Goal: Communication & Community: Connect with others

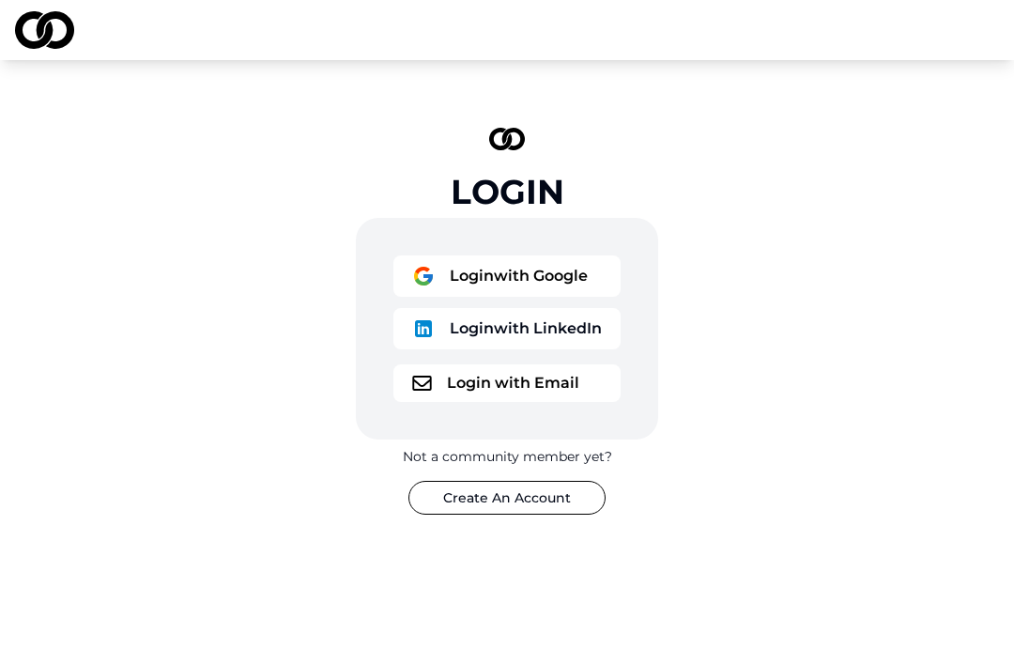
click at [462, 385] on button "Login with Email" at bounding box center [506, 383] width 227 height 38
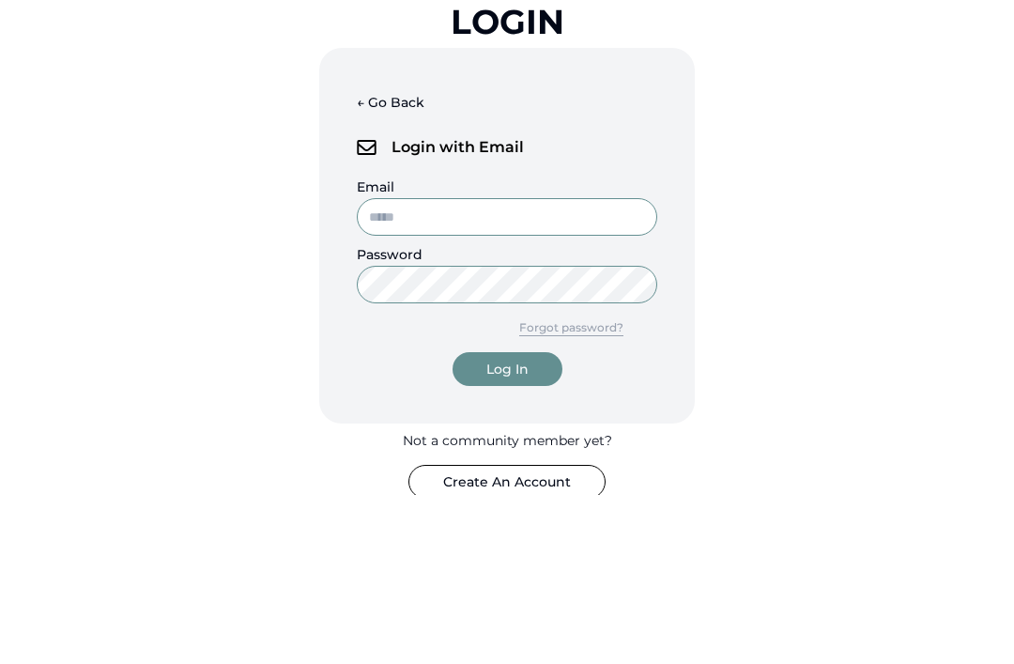
type input "**********"
click at [507, 522] on button "Log In" at bounding box center [508, 539] width 110 height 34
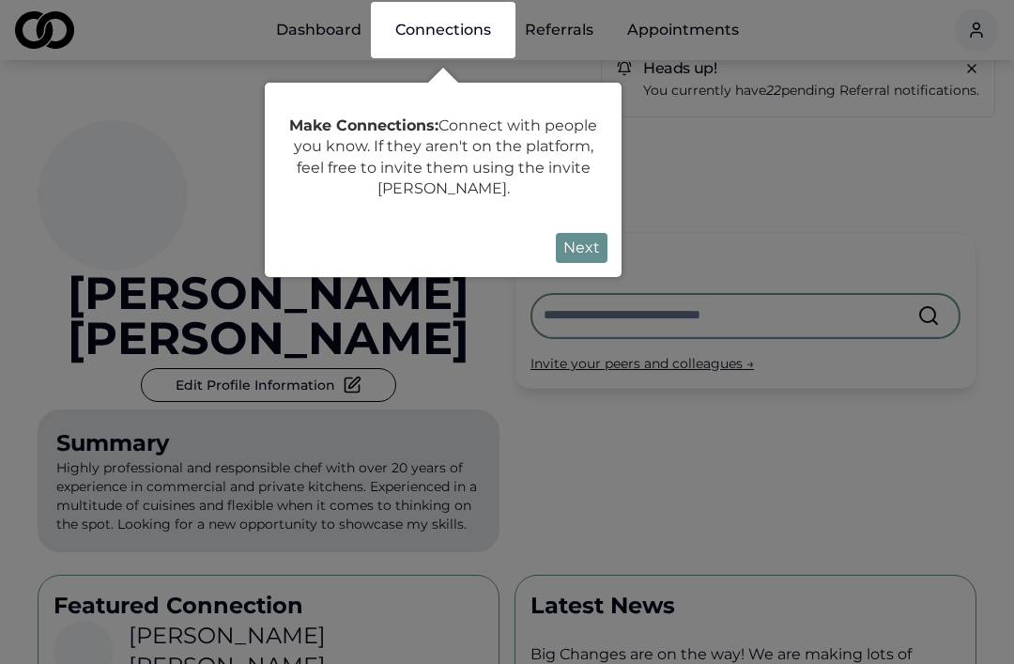
click at [590, 248] on button "Next" at bounding box center [582, 248] width 52 height 30
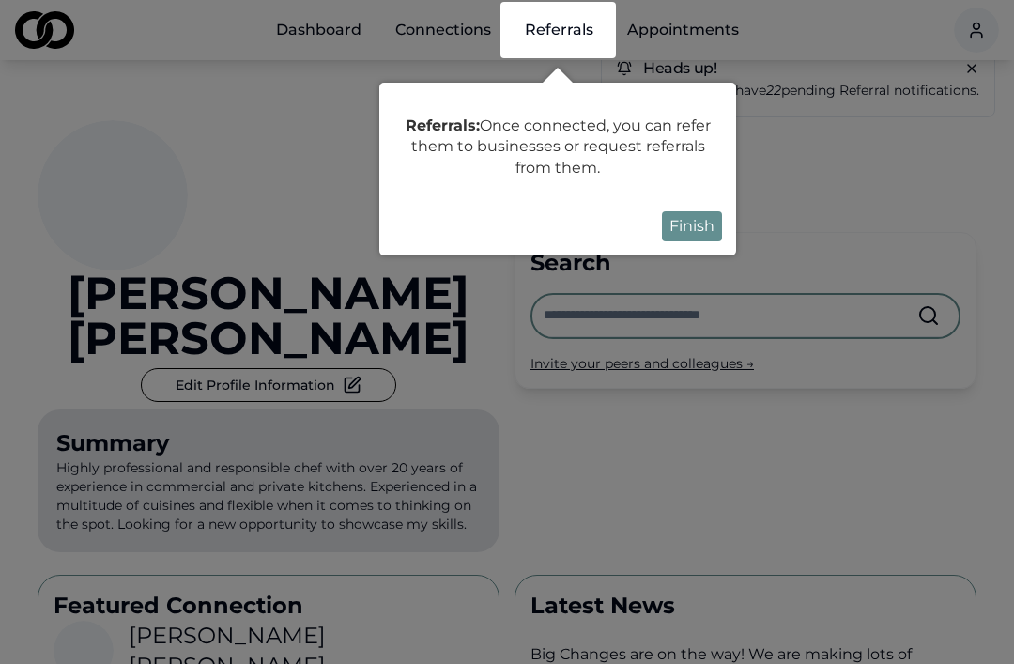
click at [701, 232] on button "Finish" at bounding box center [692, 226] width 60 height 30
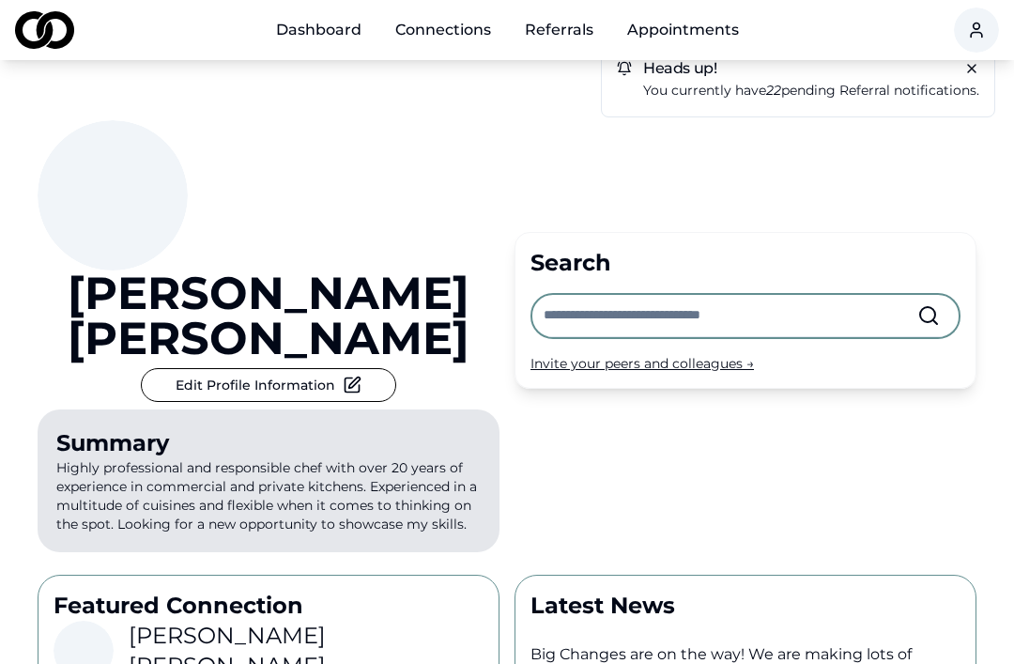
click at [565, 32] on link "Referrals" at bounding box center [559, 30] width 99 height 38
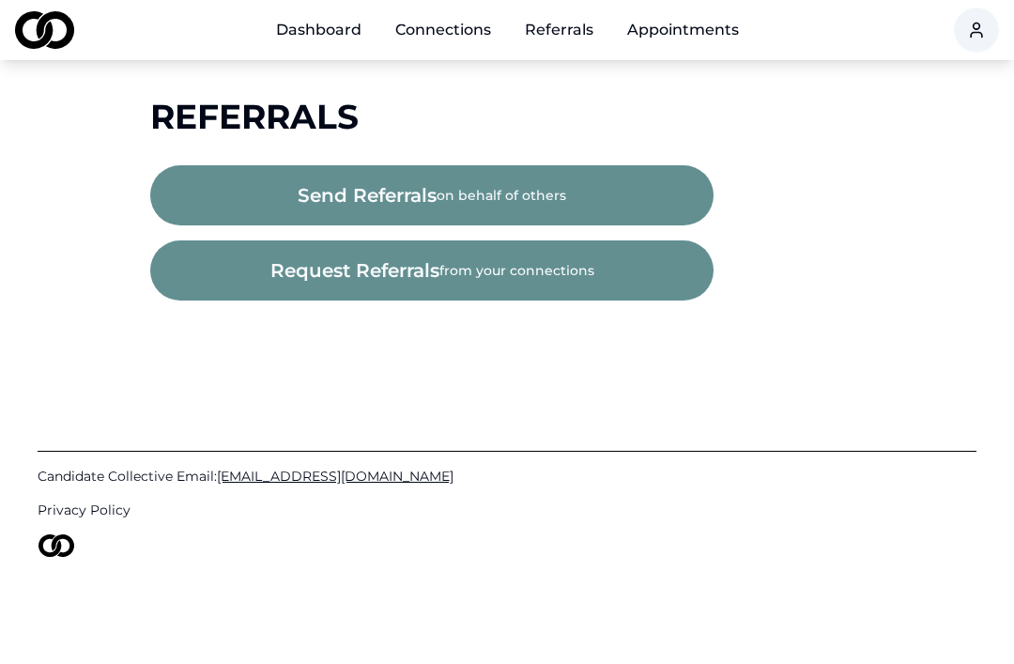
click at [473, 363] on div "Candidate Collective Email: [EMAIL_ADDRESS][DOMAIN_NAME] Privacy Policy" at bounding box center [507, 492] width 939 height 309
click at [479, 29] on link "Connections" at bounding box center [443, 30] width 126 height 38
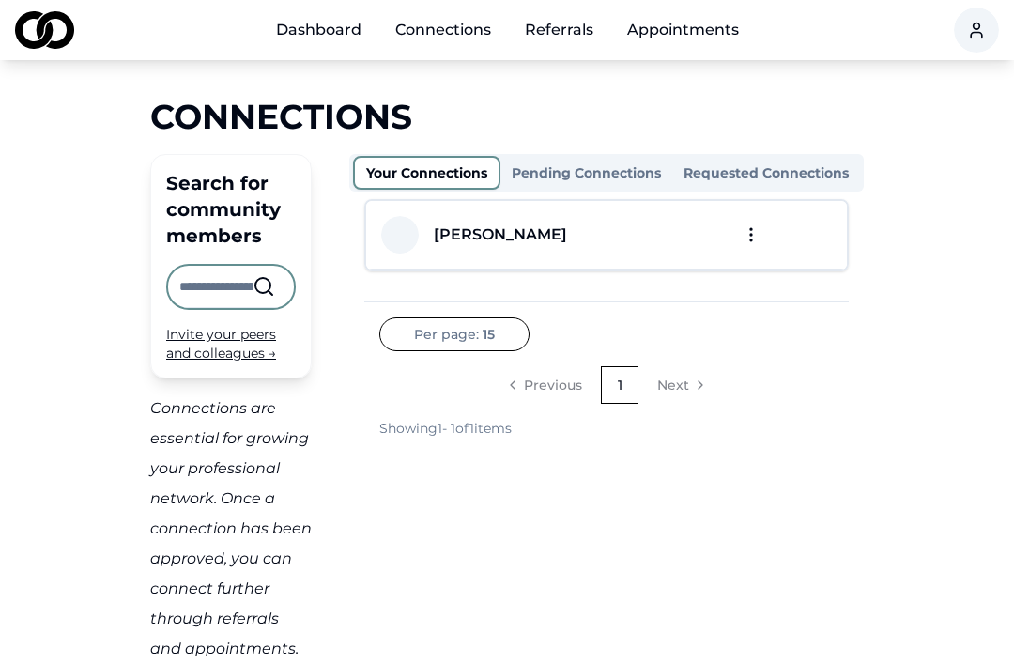
click at [726, 176] on button "Requested Connections" at bounding box center [766, 173] width 188 height 30
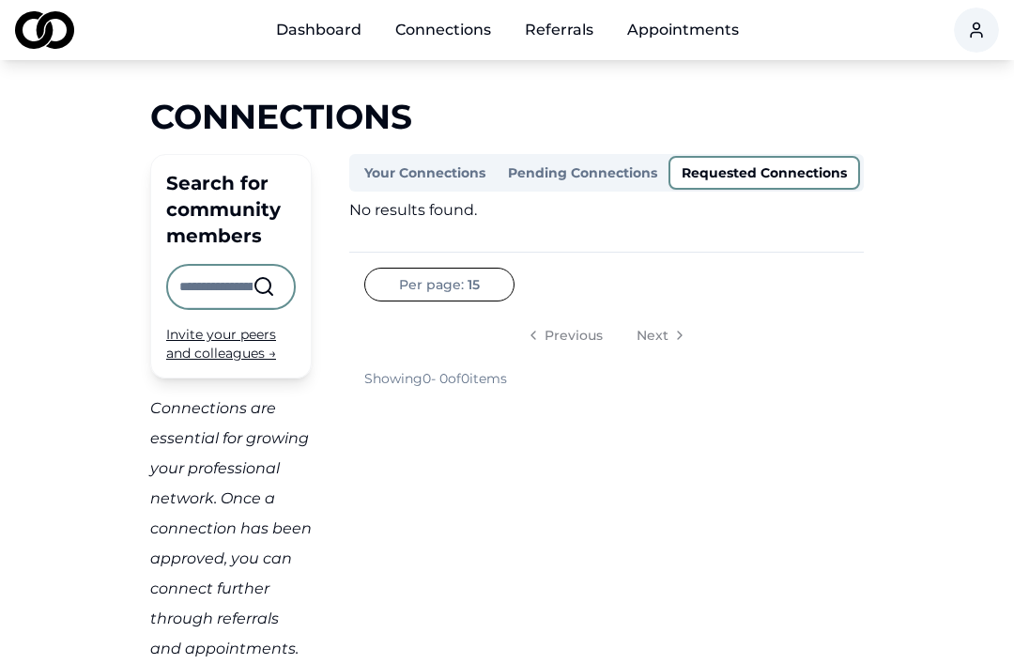
click at [606, 169] on button "Pending Connections" at bounding box center [583, 173] width 172 height 30
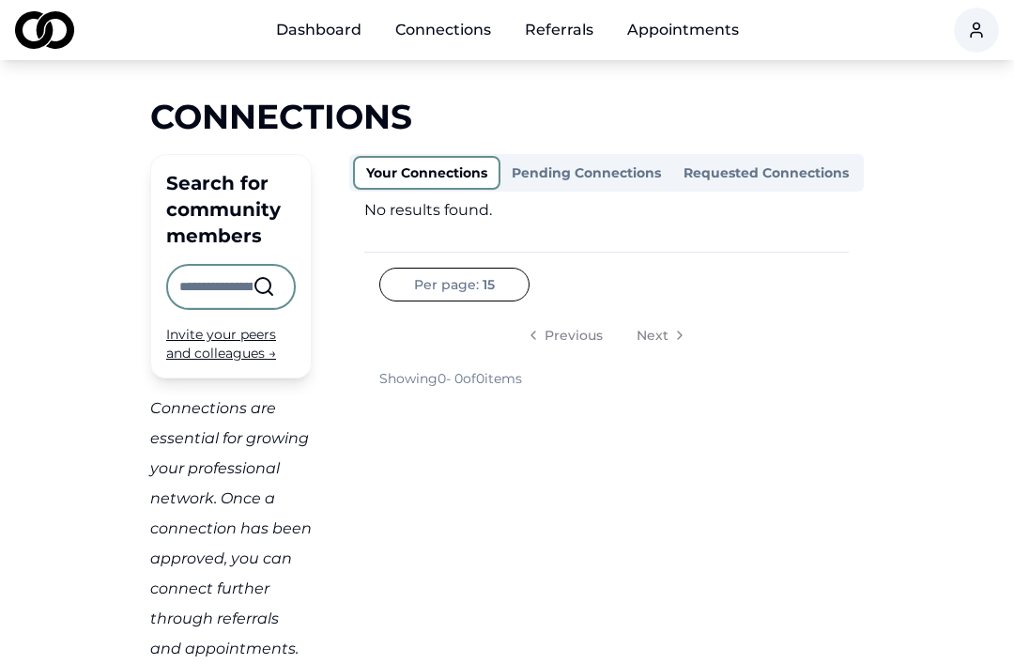
click at [470, 170] on button "Your Connections" at bounding box center [426, 173] width 147 height 34
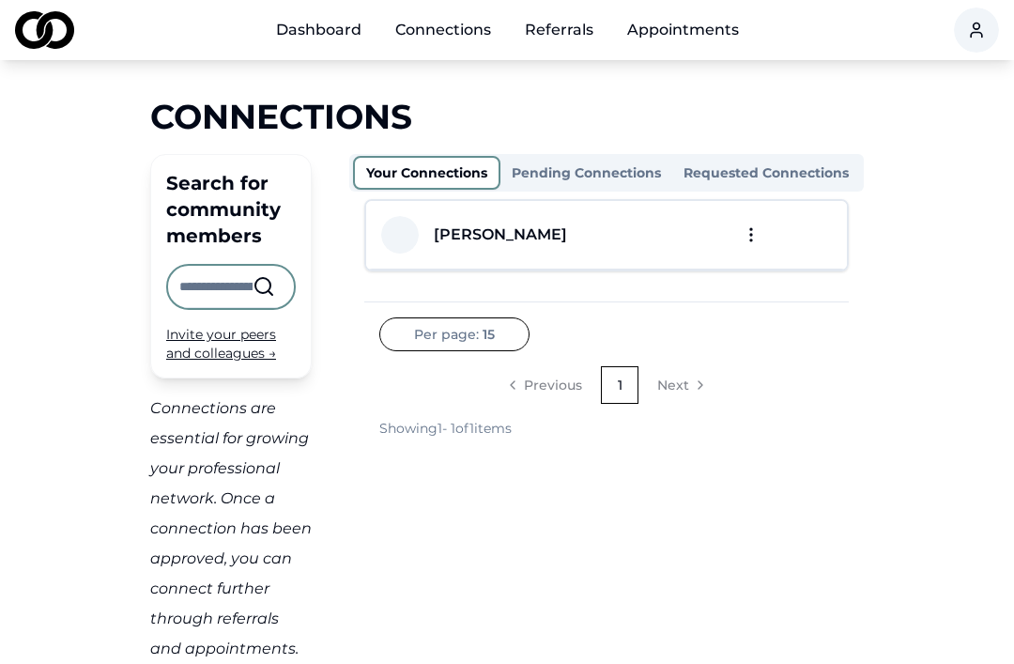
click at [453, 37] on link "Connections" at bounding box center [443, 30] width 126 height 38
click at [591, 178] on button "Pending Connections" at bounding box center [587, 173] width 172 height 30
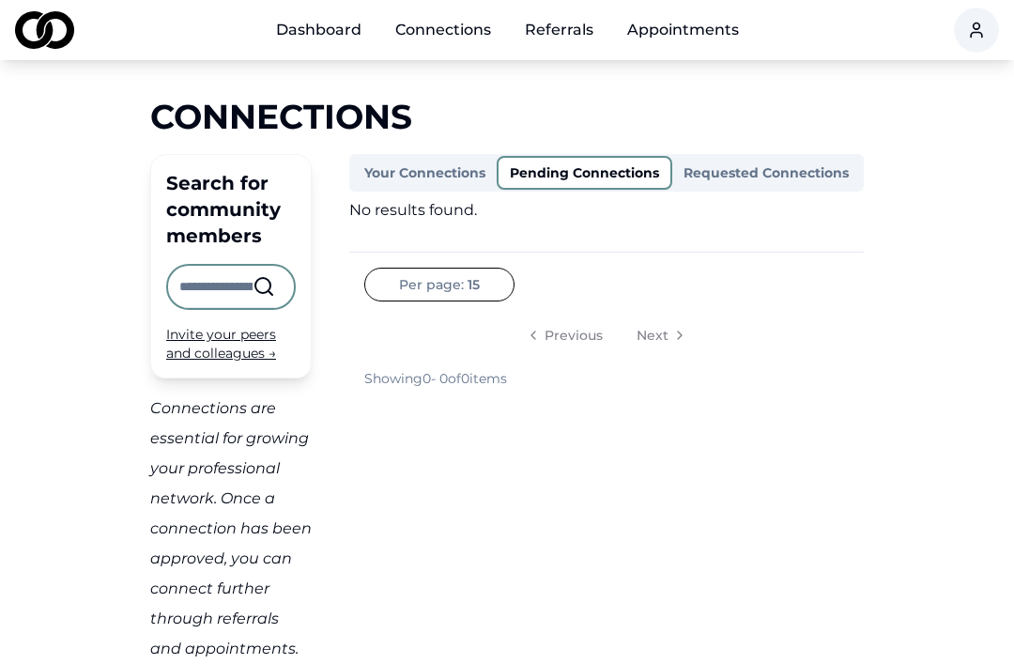
click at [413, 177] on button "Your Connections" at bounding box center [425, 173] width 144 height 30
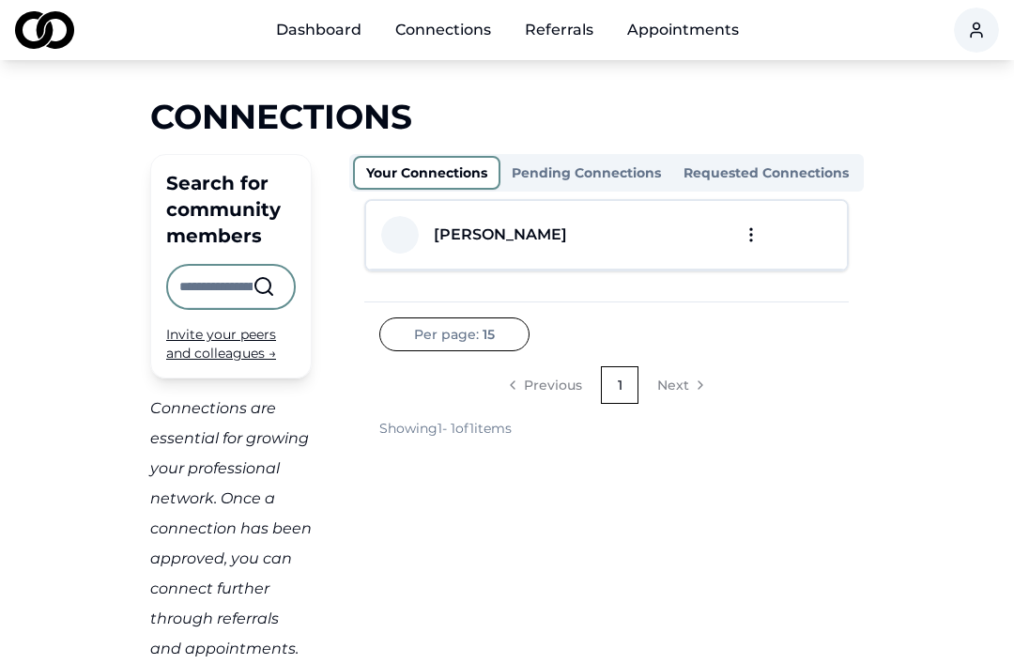
click at [579, 32] on link "Referrals" at bounding box center [559, 30] width 99 height 38
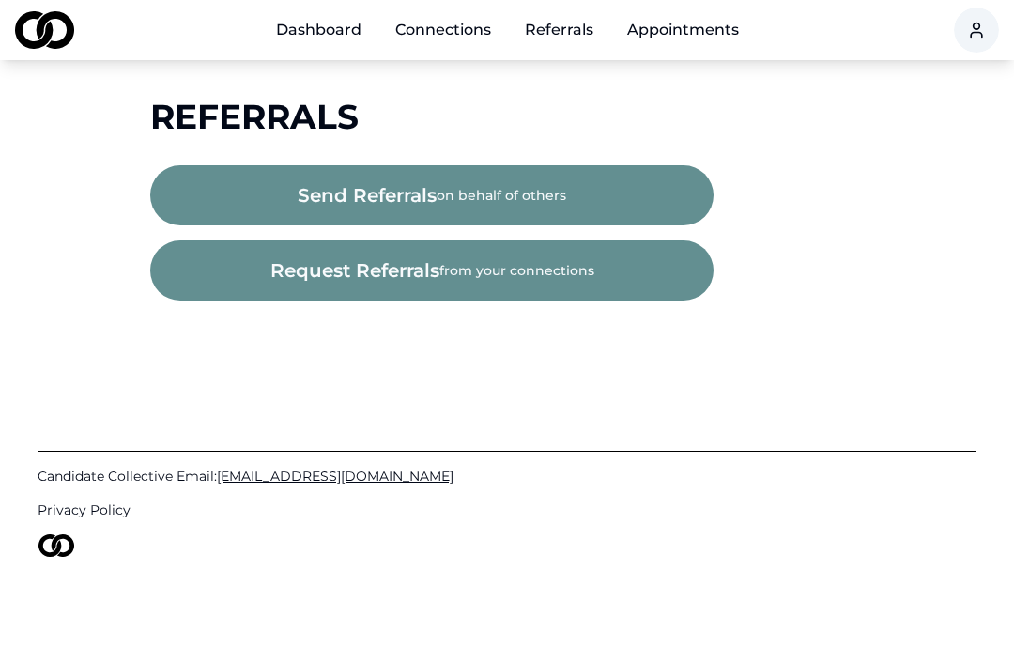
click at [483, 277] on button "request referrals from your connections" at bounding box center [431, 270] width 563 height 60
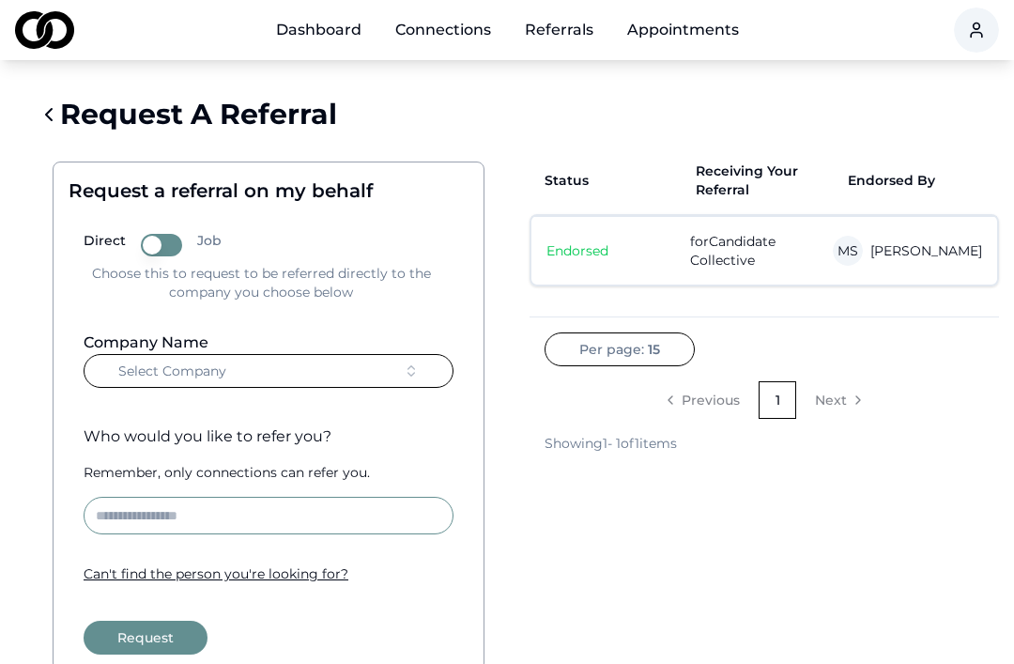
click at [572, 30] on link "Referrals" at bounding box center [559, 30] width 99 height 38
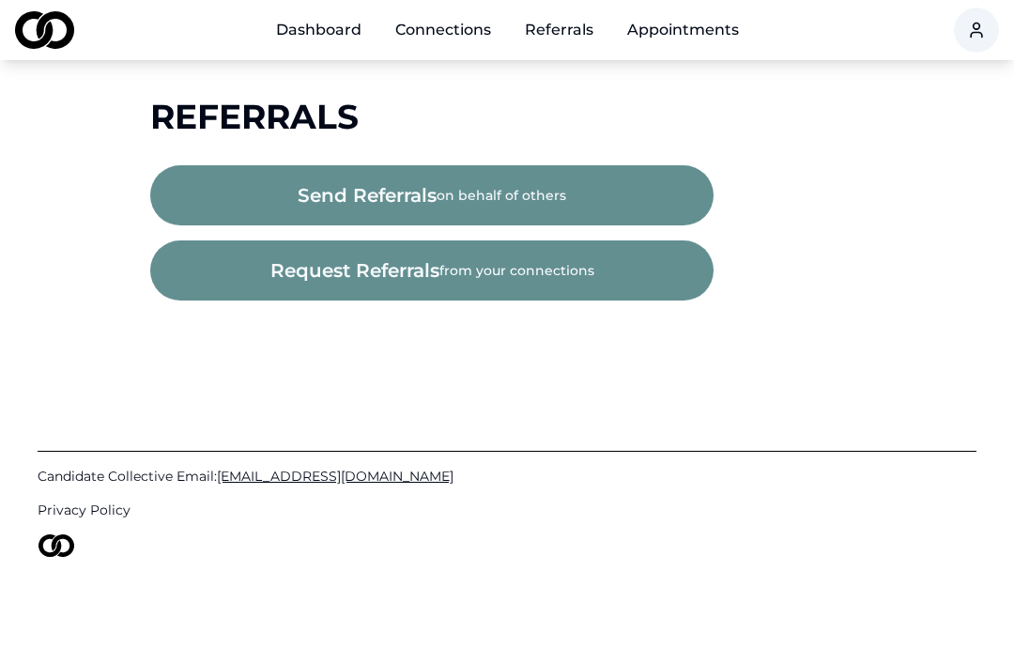
click at [674, 43] on link "Appointments" at bounding box center [683, 30] width 142 height 38
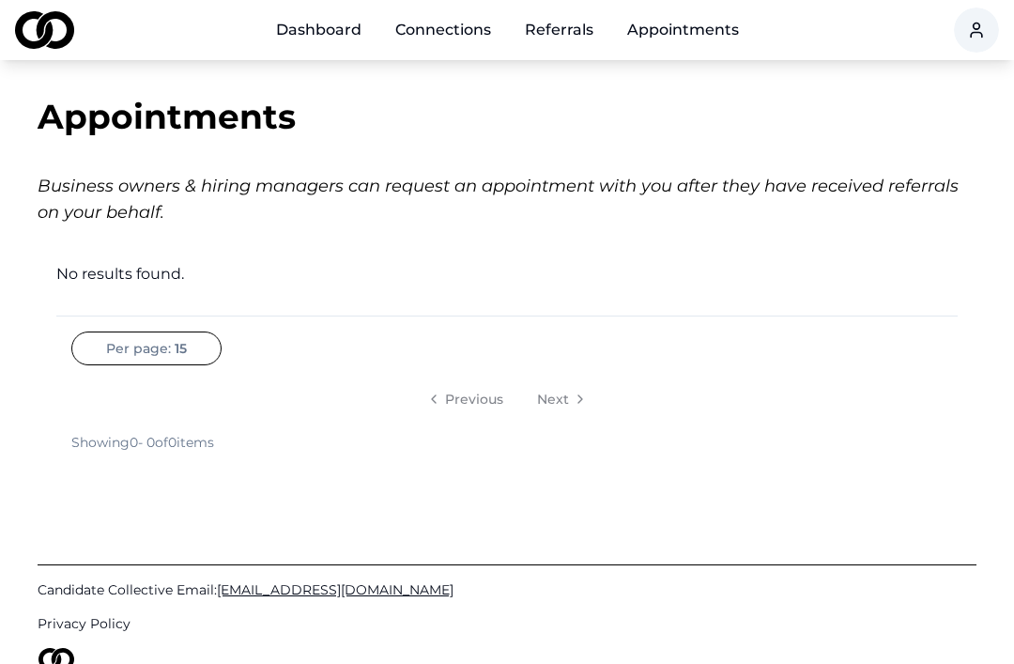
click at [429, 36] on link "Connections" at bounding box center [443, 30] width 126 height 38
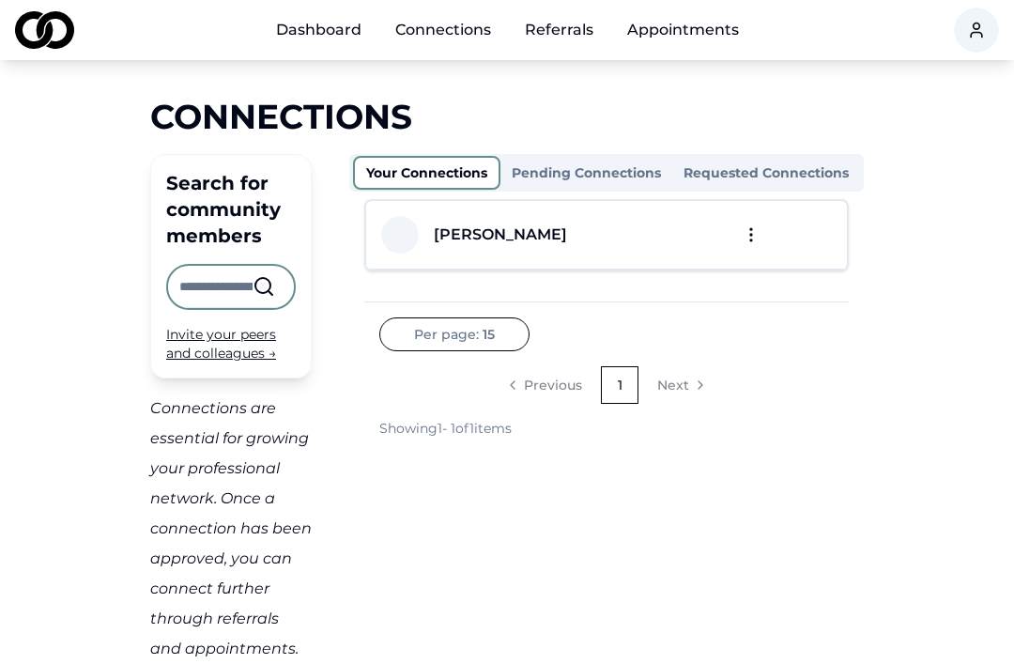
click at [605, 172] on button "Pending Connections" at bounding box center [587, 173] width 172 height 30
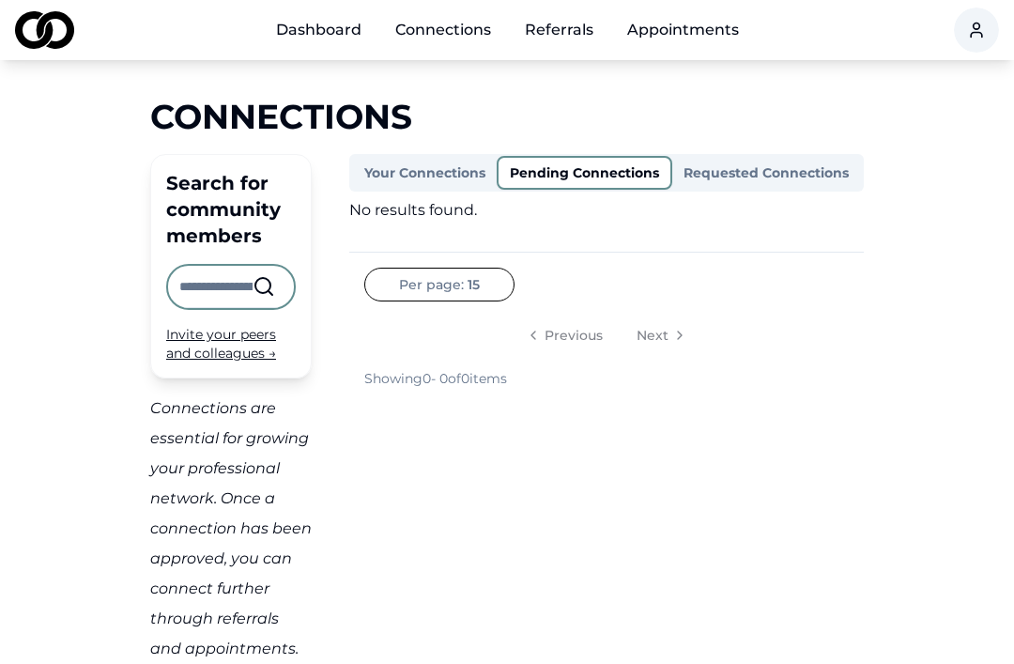
click at [792, 181] on button "Requested Connections" at bounding box center [766, 173] width 188 height 30
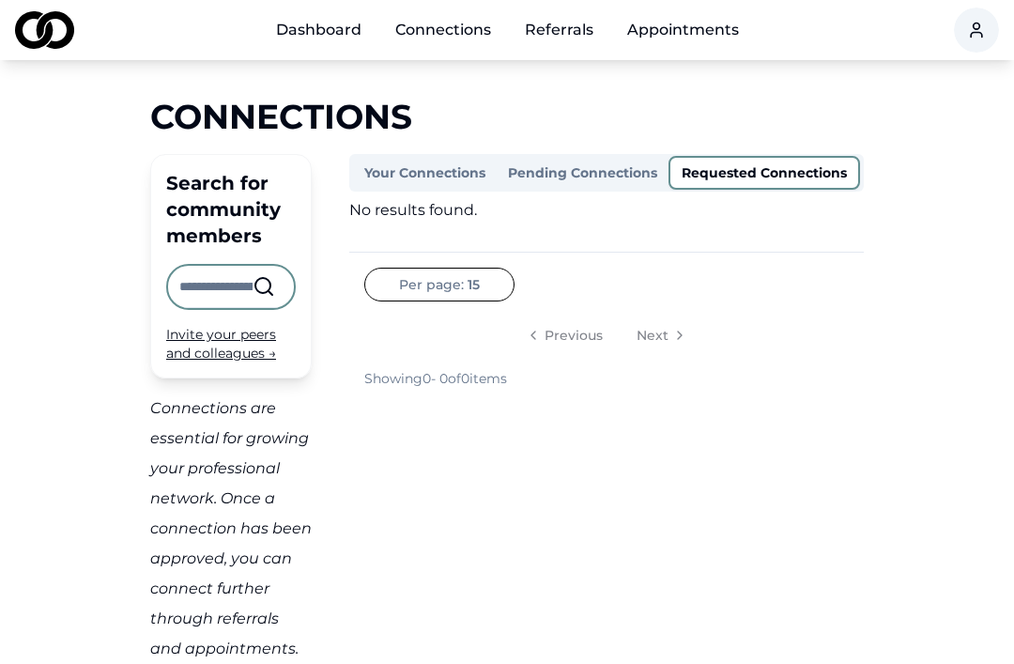
click at [411, 170] on button "Your Connections" at bounding box center [425, 173] width 144 height 30
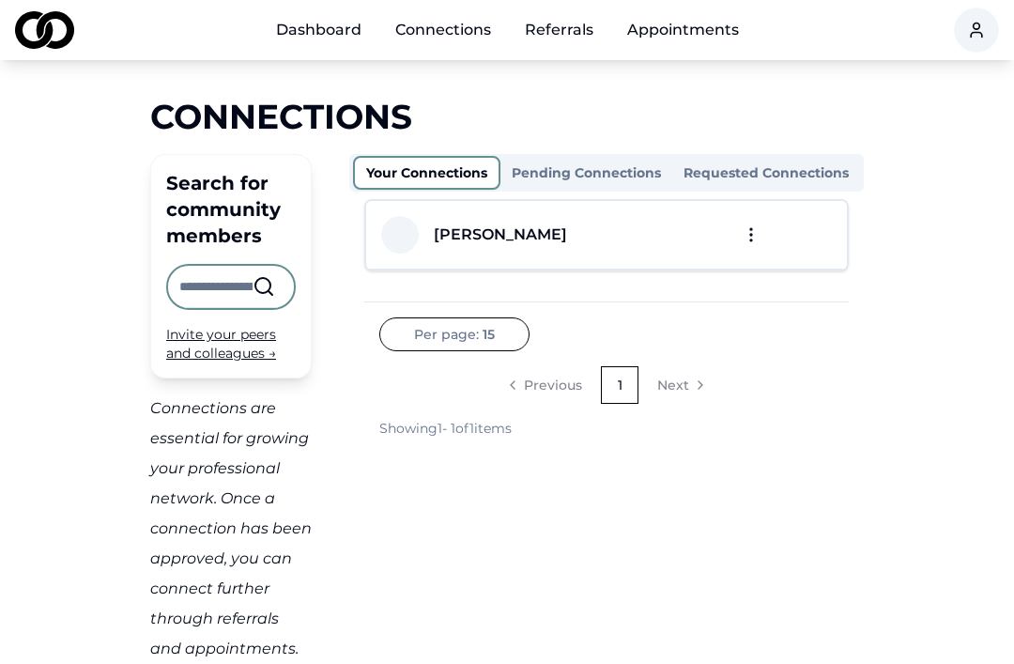
click at [527, 227] on div "[PERSON_NAME]" at bounding box center [500, 234] width 133 height 23
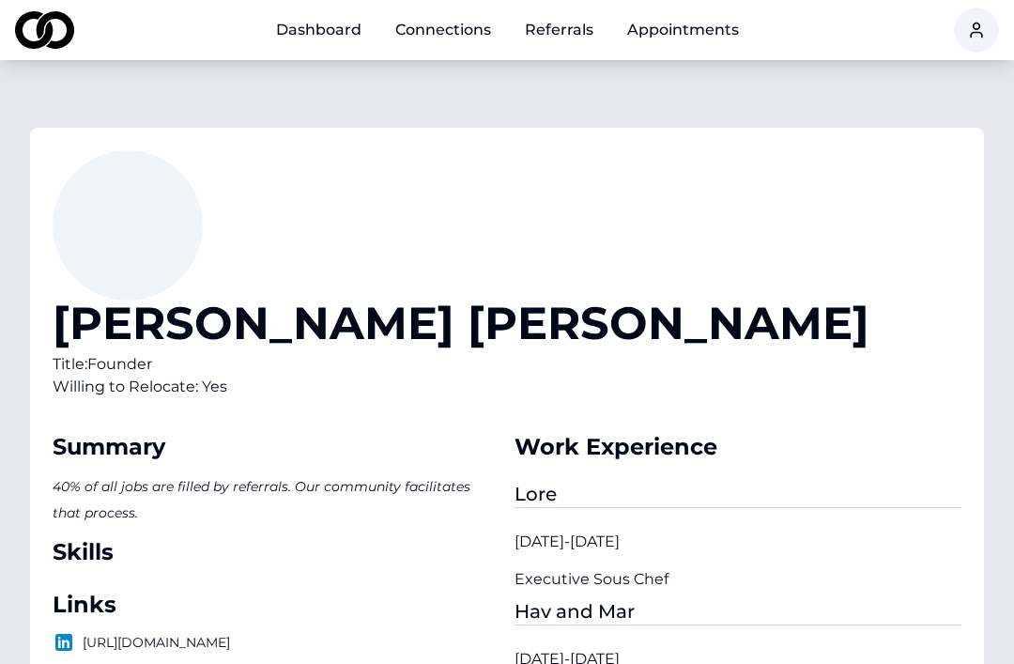
click at [475, 29] on link "Connections" at bounding box center [443, 30] width 126 height 38
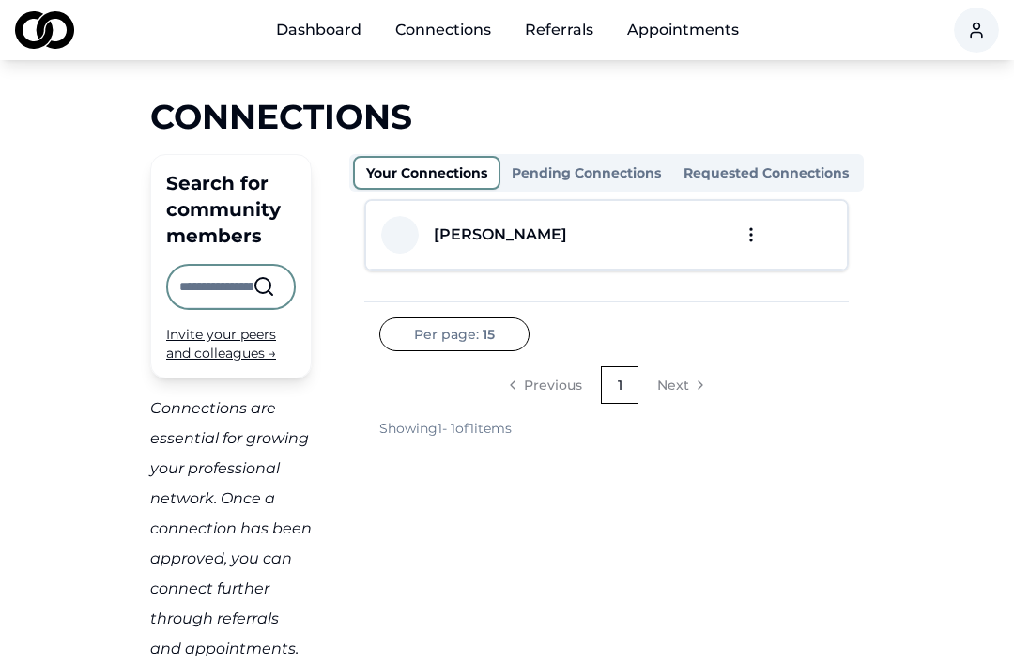
click at [574, 36] on link "Referrals" at bounding box center [559, 30] width 99 height 38
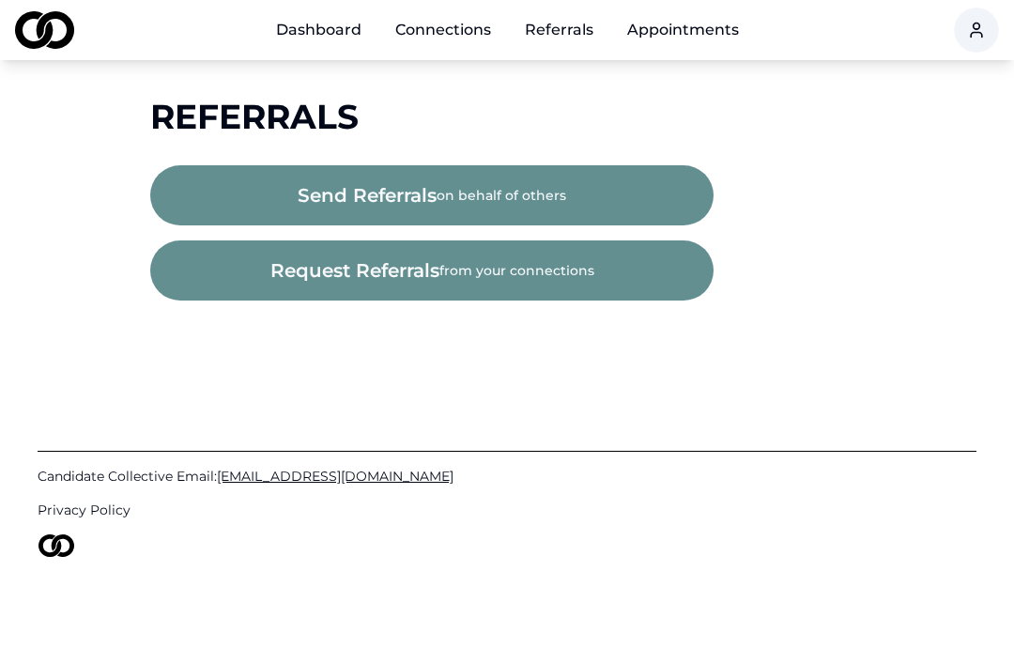
click at [366, 271] on span "request referrals" at bounding box center [354, 270] width 169 height 26
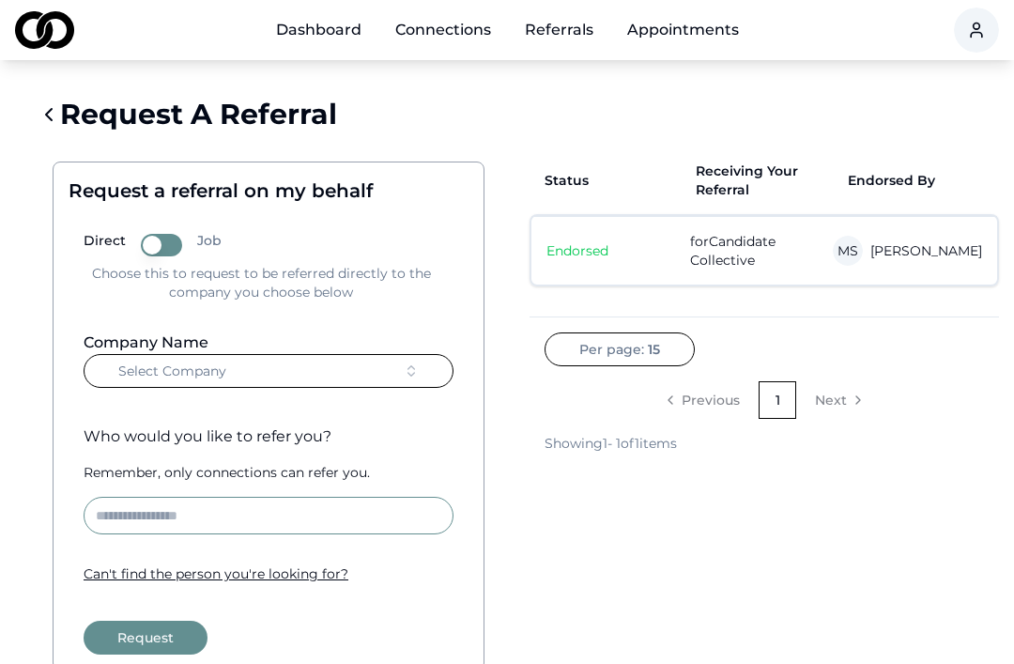
click at [389, 371] on button "Select Company" at bounding box center [269, 371] width 370 height 34
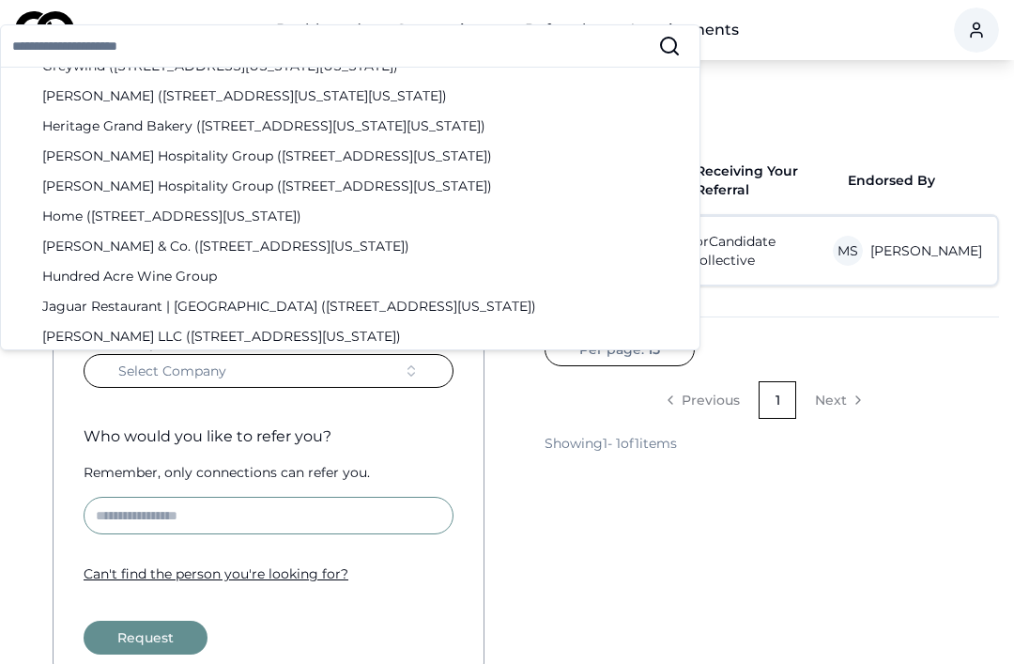
scroll to position [1186, 0]
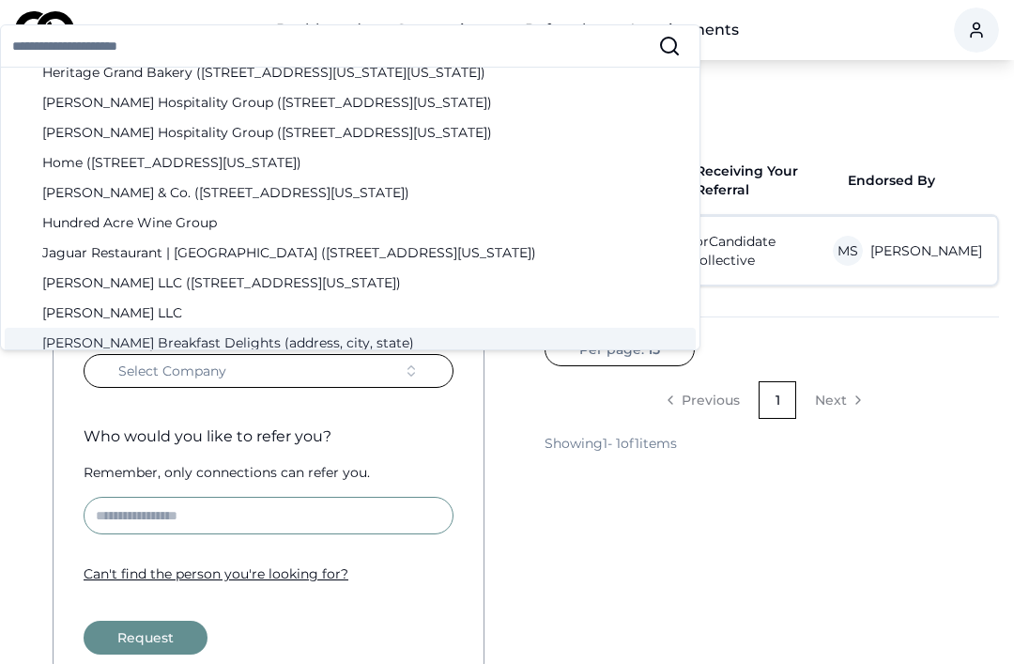
click at [361, 378] on button "Select Company" at bounding box center [269, 371] width 370 height 34
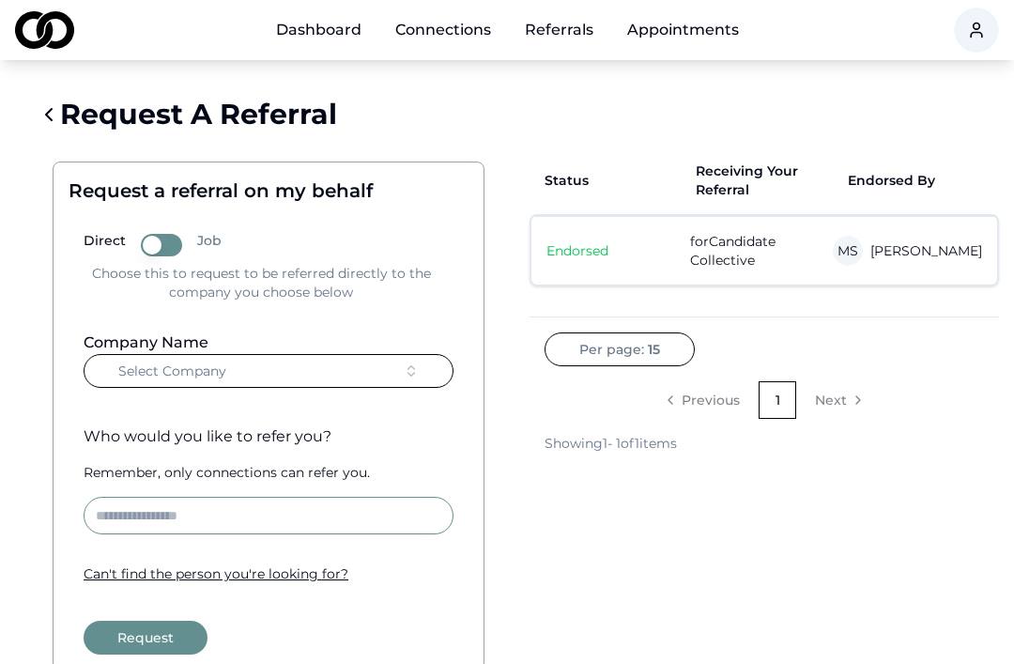
click at [320, 32] on link "Dashboard" at bounding box center [319, 30] width 116 height 38
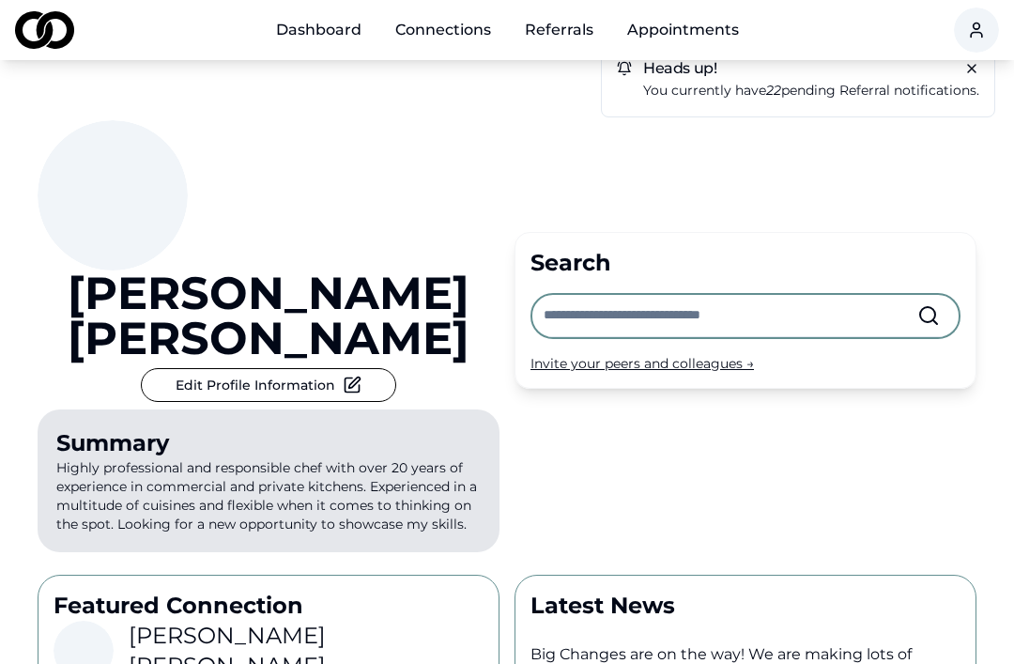
click at [906, 101] on div "Heads up! You currently have 22 pending referral notifications." at bounding box center [798, 81] width 394 height 72
click at [901, 90] on span "You currently have 22 pending referral notifications." at bounding box center [811, 90] width 336 height 17
